Goal: Navigation & Orientation: Go to known website

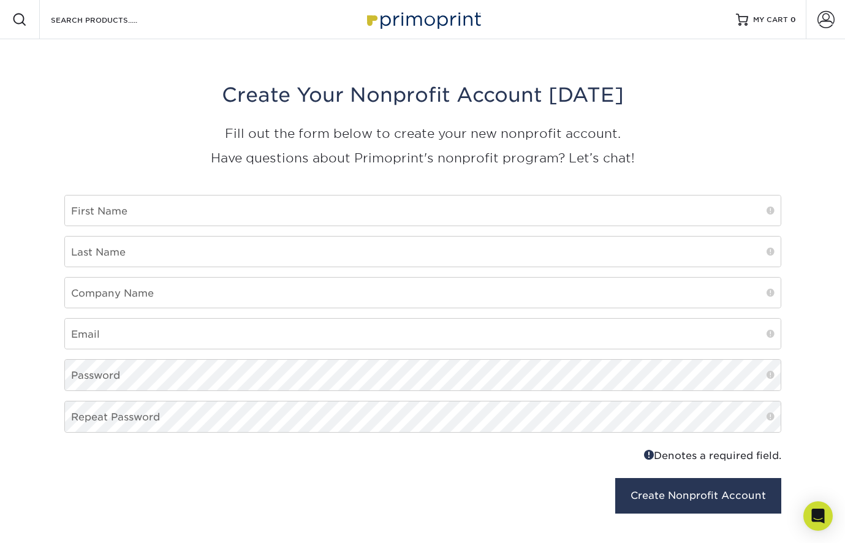
click at [424, 15] on img at bounding box center [423, 19] width 123 height 26
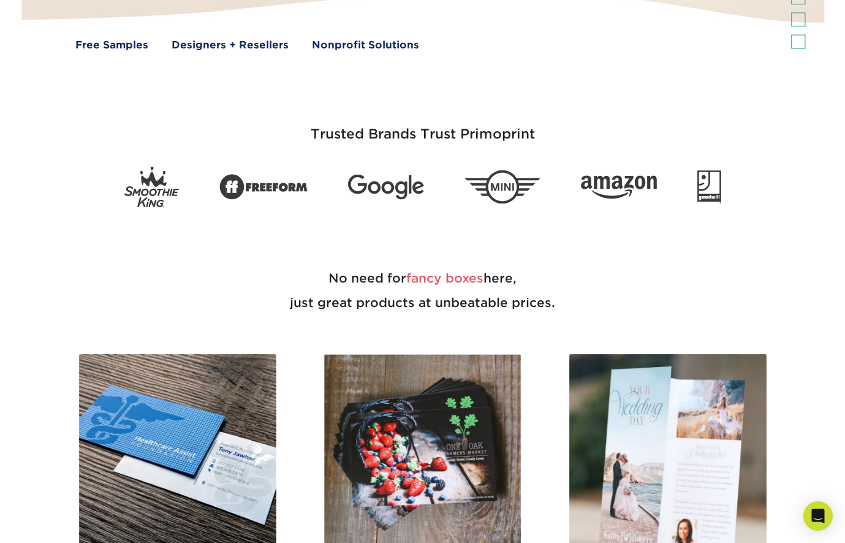
scroll to position [423, 0]
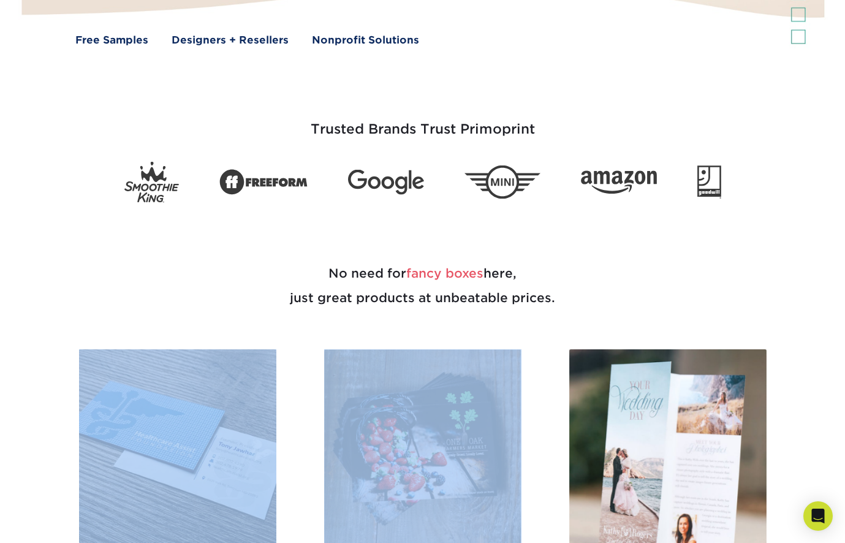
drag, startPoint x: 544, startPoint y: 333, endPoint x: 541, endPoint y: 363, distance: 30.7
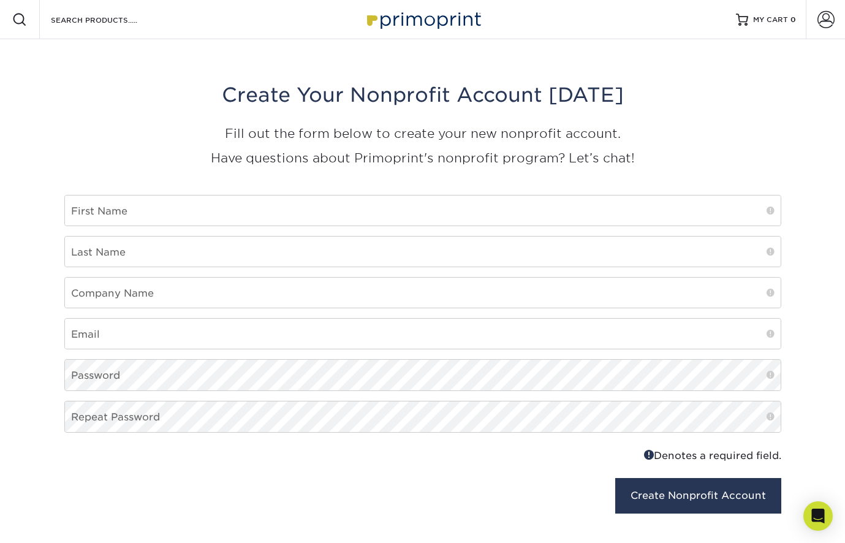
click at [420, 21] on img at bounding box center [423, 19] width 123 height 26
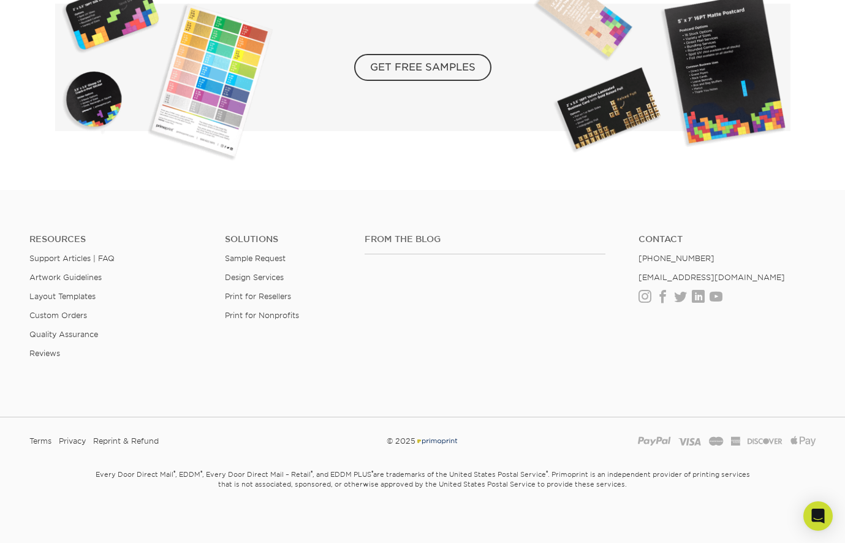
scroll to position [1675, 0]
